Goal: Navigation & Orientation: Understand site structure

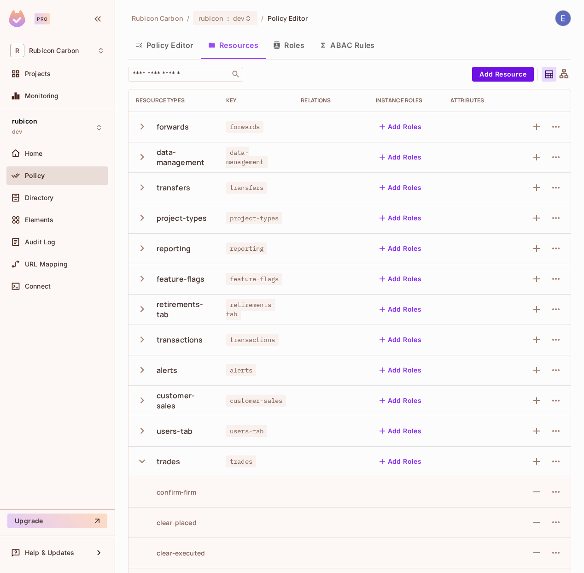
scroll to position [489, 0]
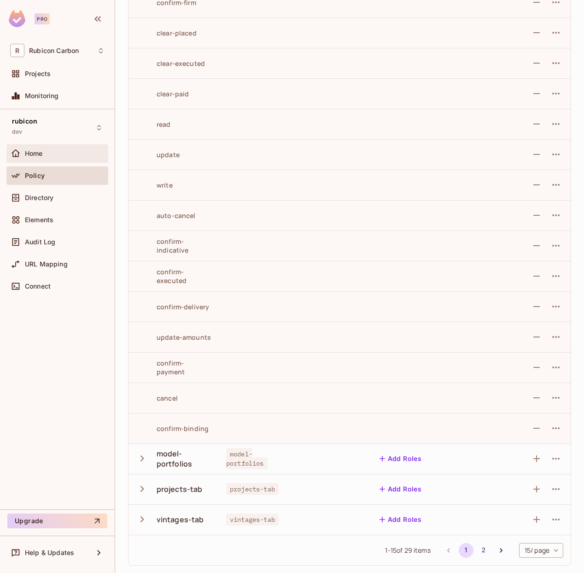
click at [53, 149] on div "Home" at bounding box center [57, 153] width 94 height 11
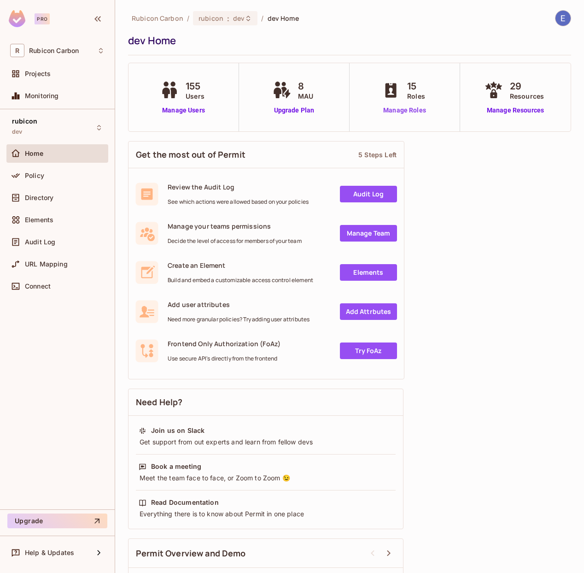
click at [406, 108] on link "Manage Roles" at bounding box center [405, 110] width 50 height 10
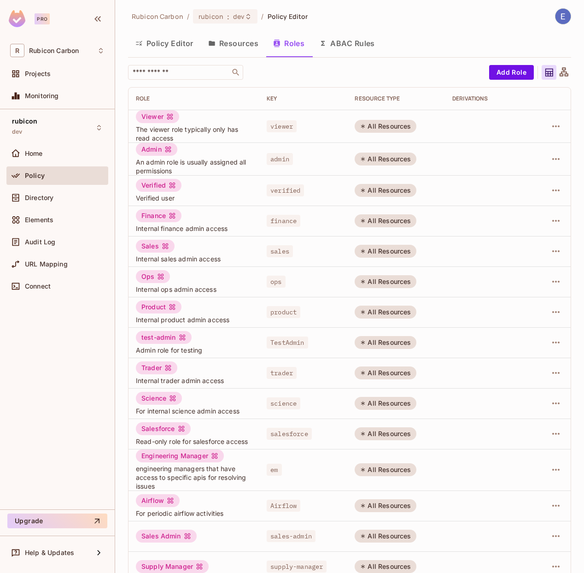
scroll to position [9, 0]
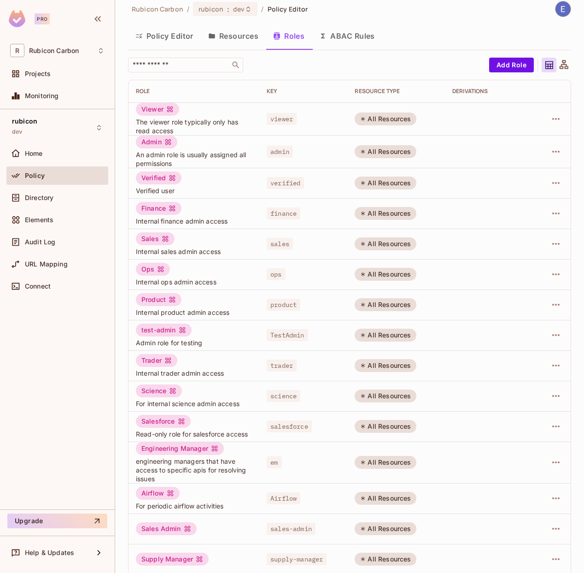
click at [383, 187] on div "All Resources" at bounding box center [386, 182] width 62 height 13
click at [554, 118] on icon "button" at bounding box center [555, 118] width 11 height 11
click at [533, 162] on div "Edit Attributes" at bounding box center [517, 160] width 46 height 9
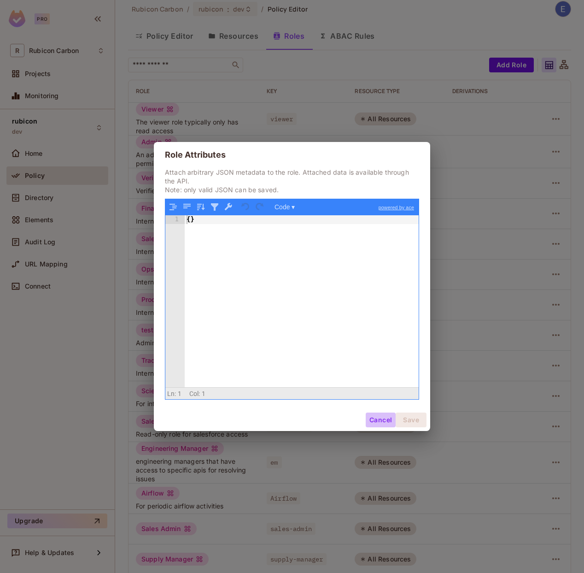
click at [377, 425] on button "Cancel" at bounding box center [381, 419] width 30 height 15
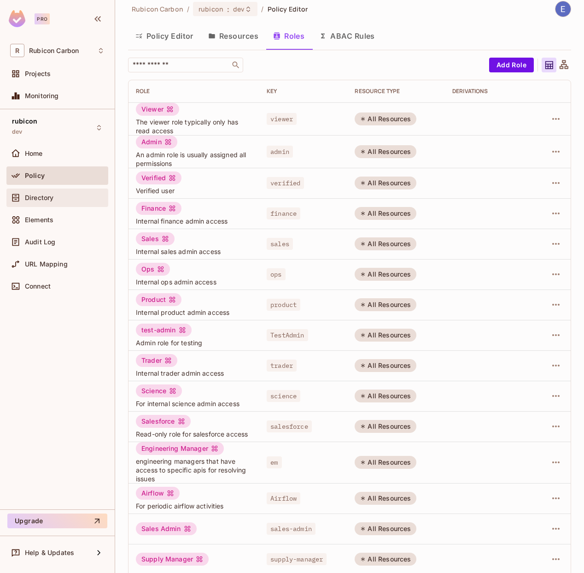
click at [37, 193] on div "Directory" at bounding box center [57, 197] width 94 height 11
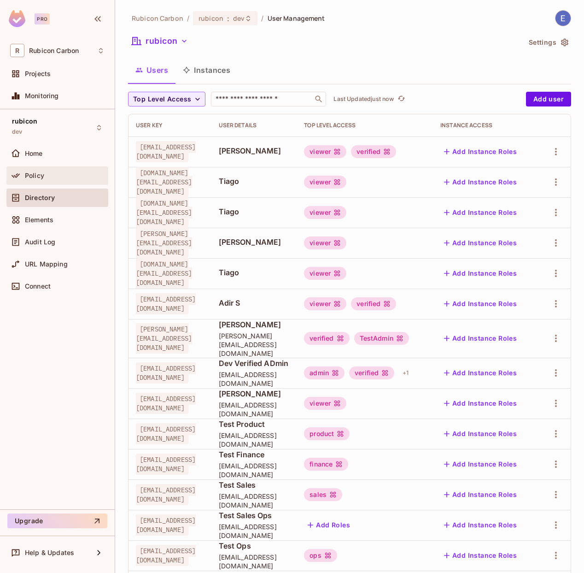
click at [44, 179] on div "Policy" at bounding box center [57, 175] width 94 height 11
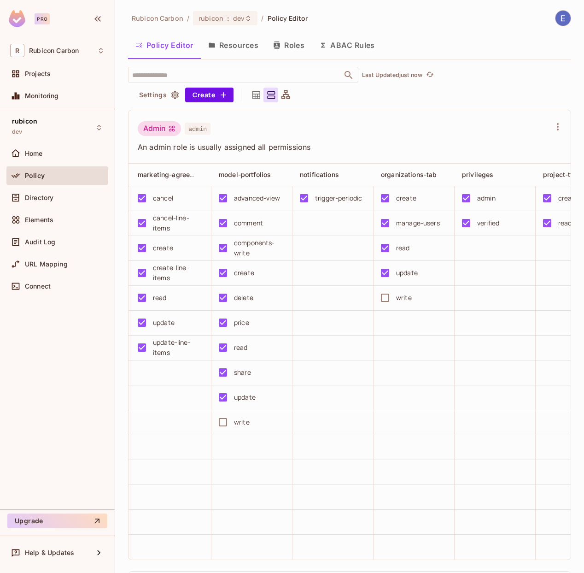
scroll to position [0, 851]
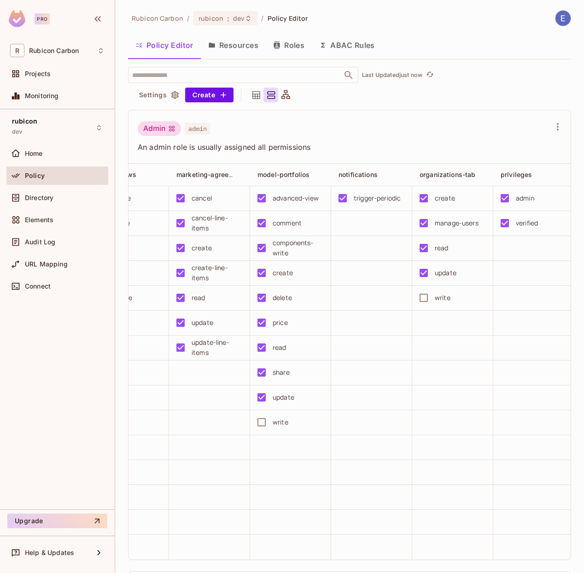
click at [244, 45] on button "Resources" at bounding box center [233, 45] width 65 height 23
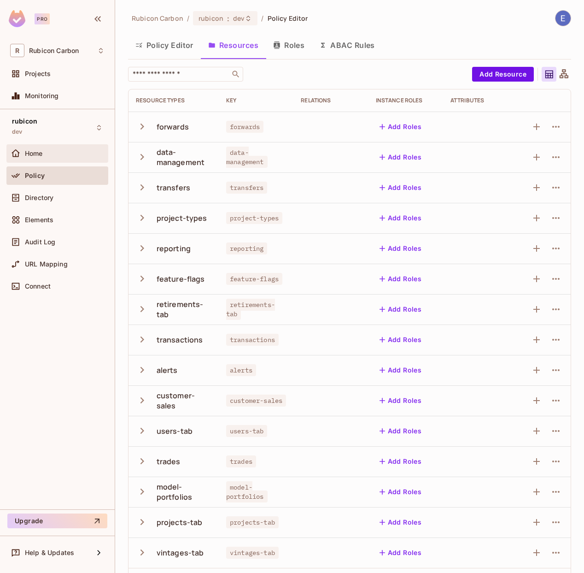
click at [50, 150] on div "Home" at bounding box center [65, 153] width 80 height 7
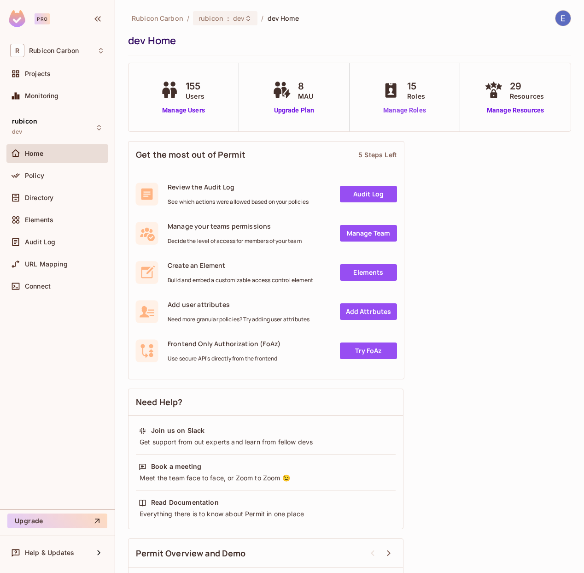
click at [412, 112] on link "Manage Roles" at bounding box center [405, 110] width 50 height 10
